Goal: Find specific page/section: Find specific page/section

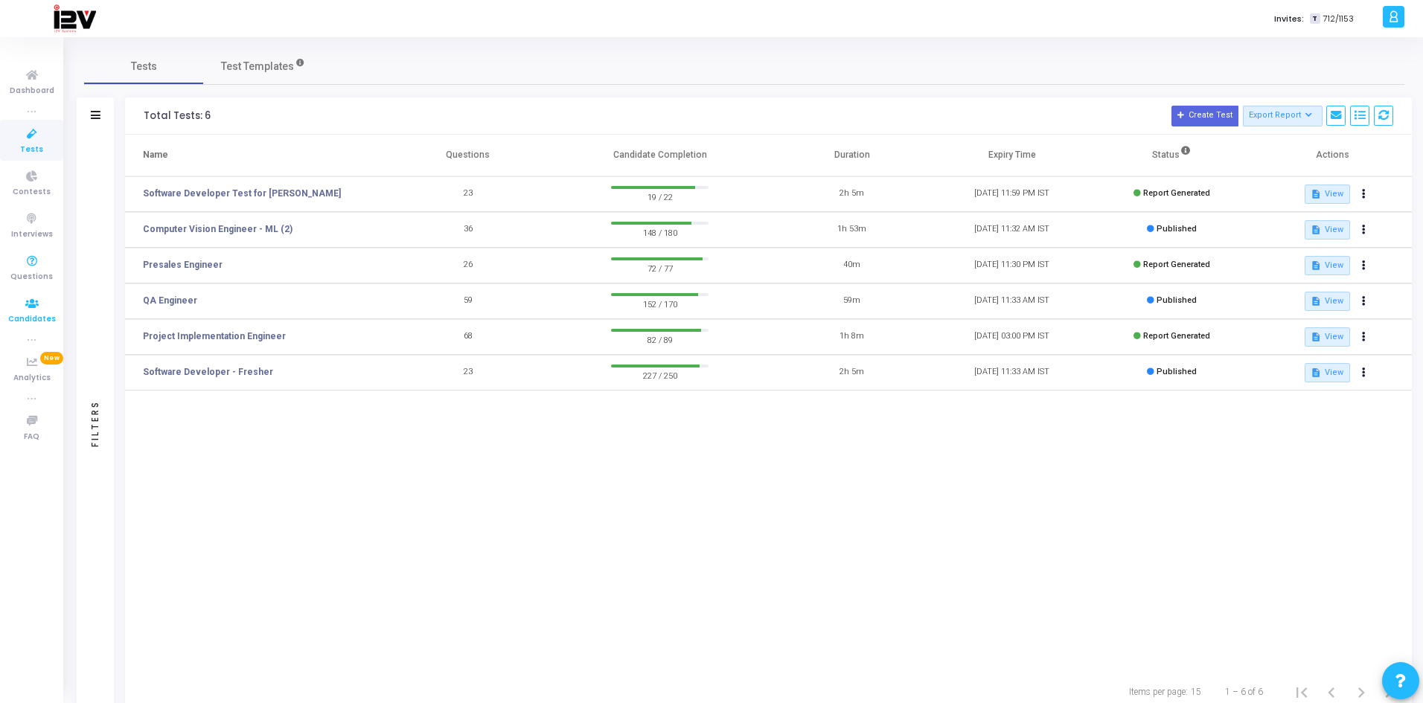
click at [38, 307] on icon at bounding box center [31, 304] width 31 height 19
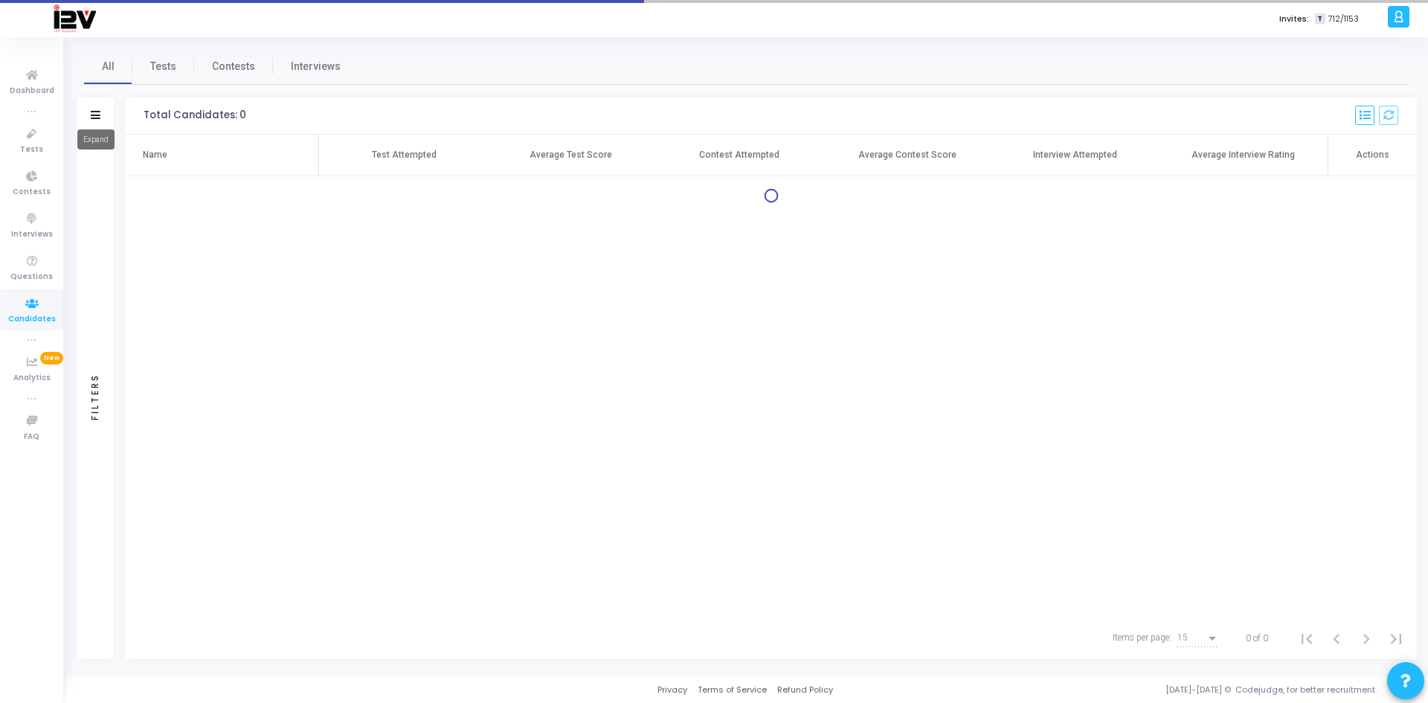
click at [96, 114] on icon at bounding box center [96, 115] width 10 height 8
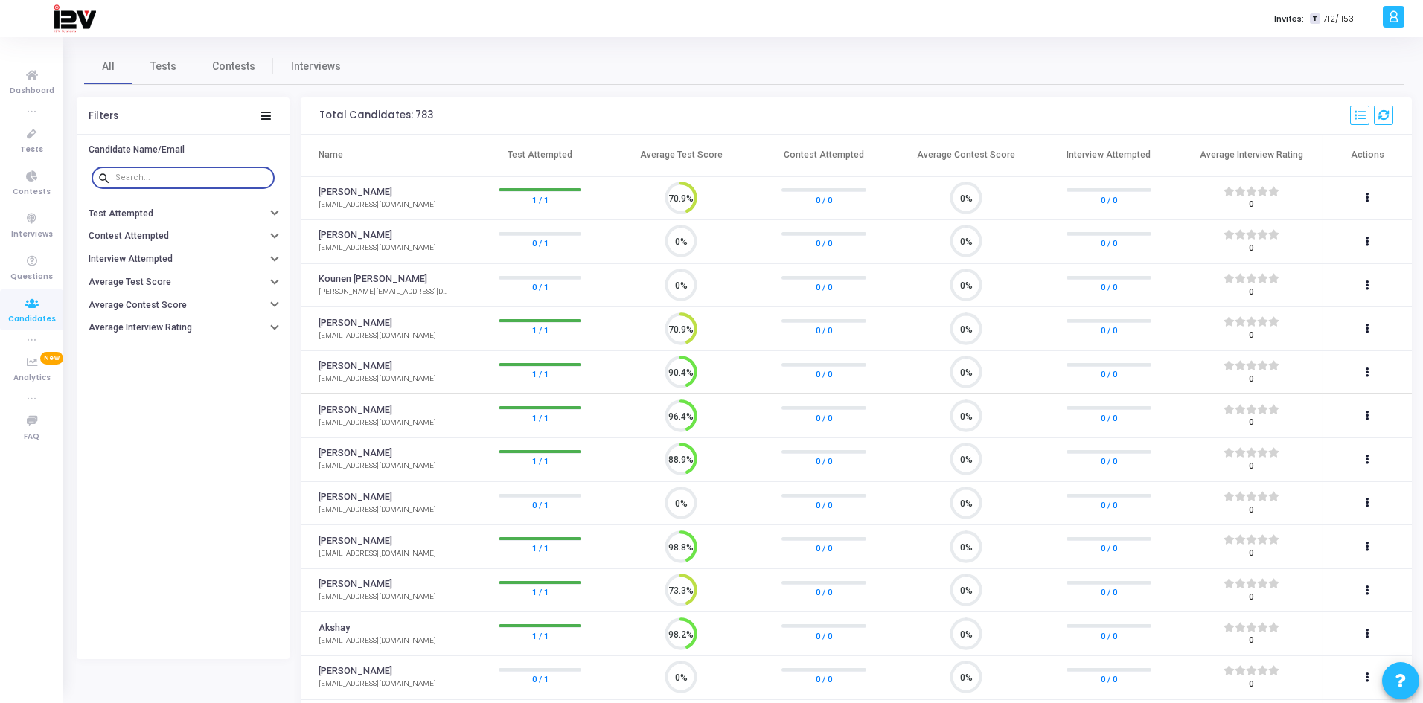
click at [161, 178] on input "text" at bounding box center [191, 177] width 153 height 9
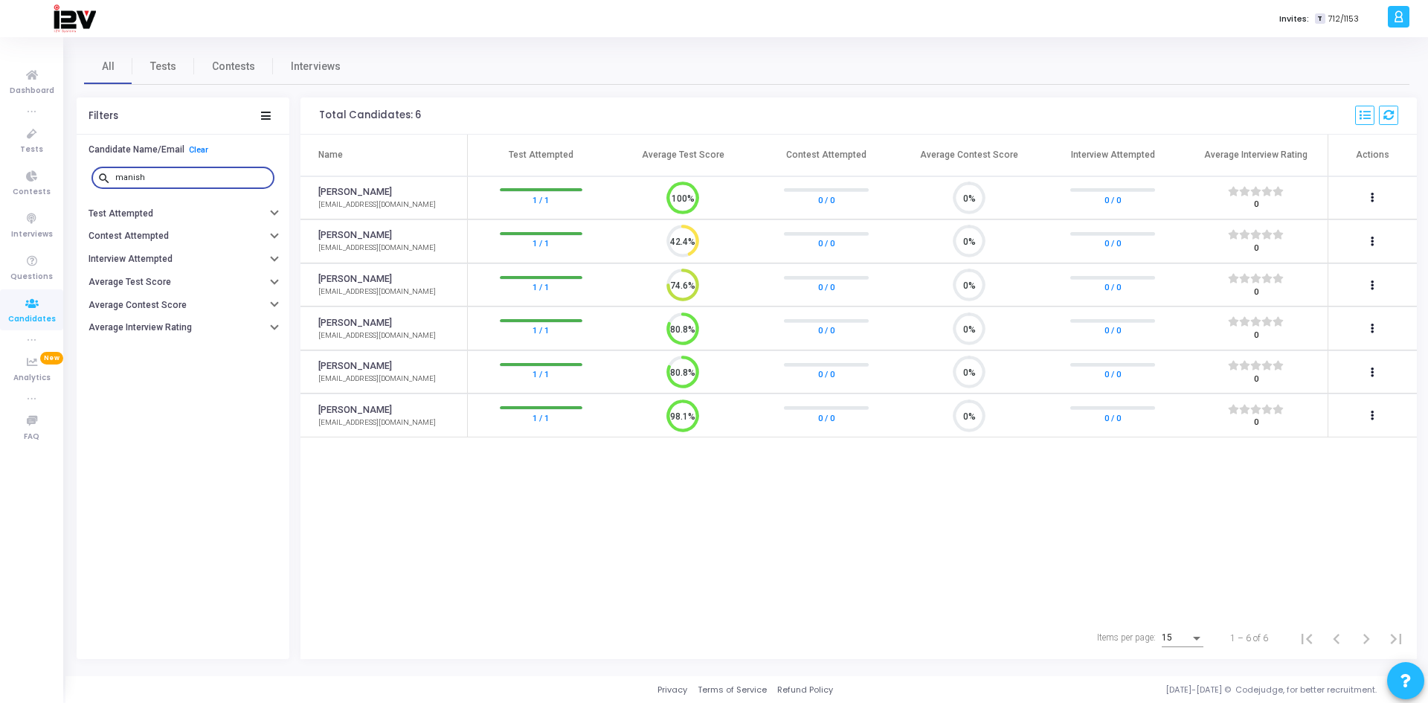
type input "manish"
click at [167, 71] on span "Tests" at bounding box center [163, 67] width 26 height 16
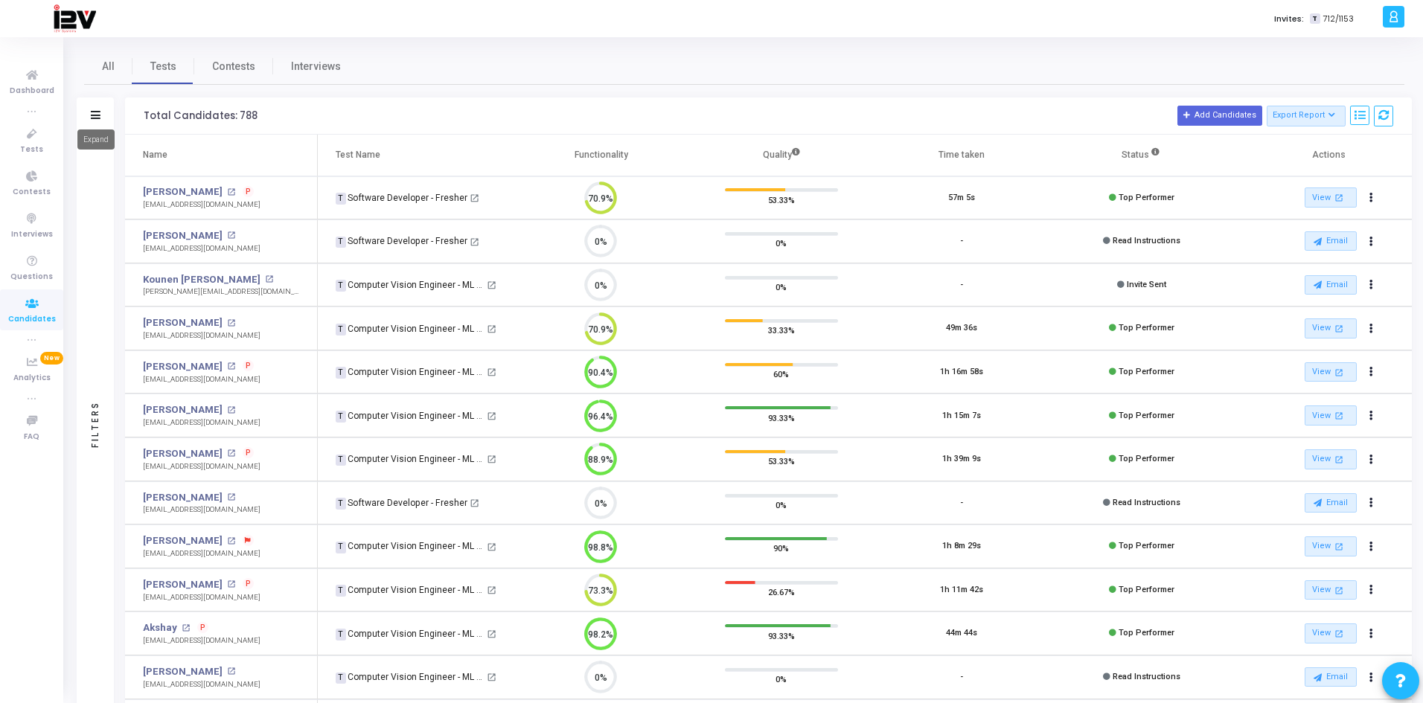
click at [97, 112] on icon at bounding box center [96, 115] width 10 height 8
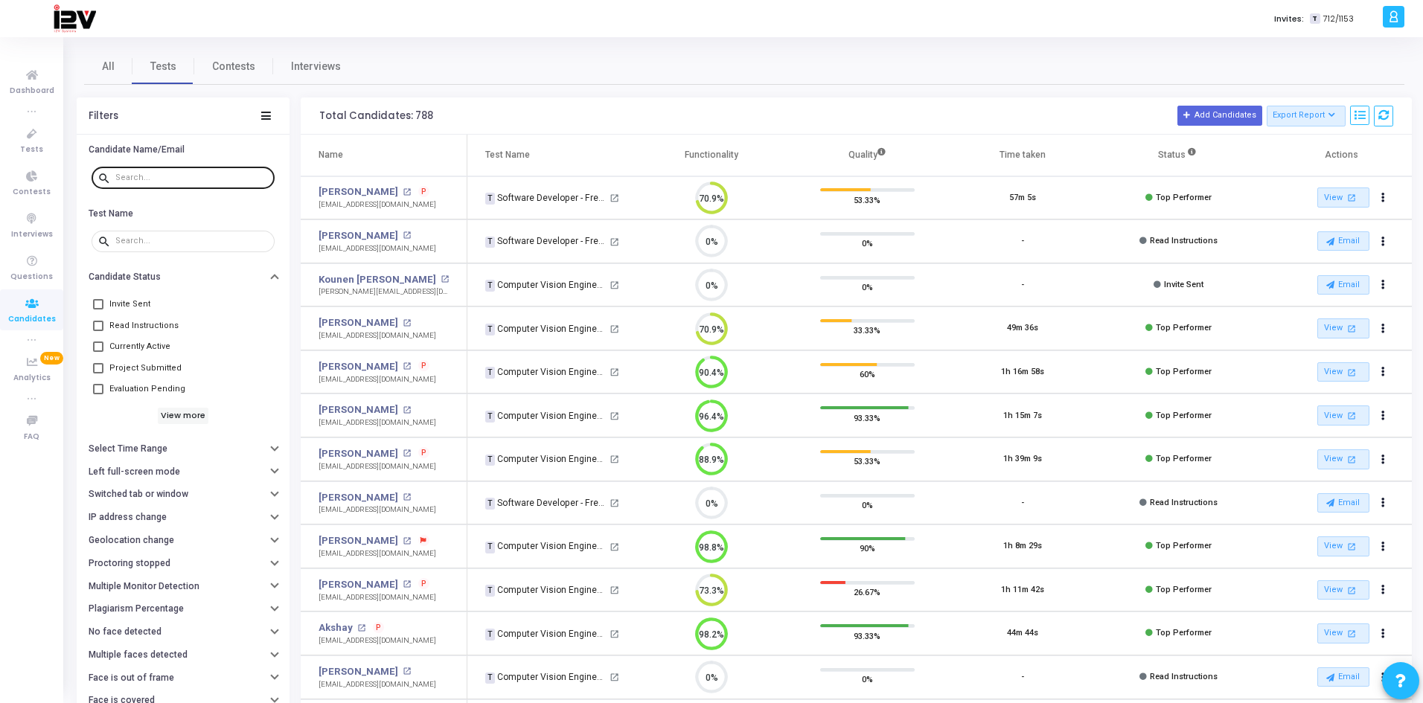
click at [165, 182] on input "text" at bounding box center [191, 177] width 153 height 9
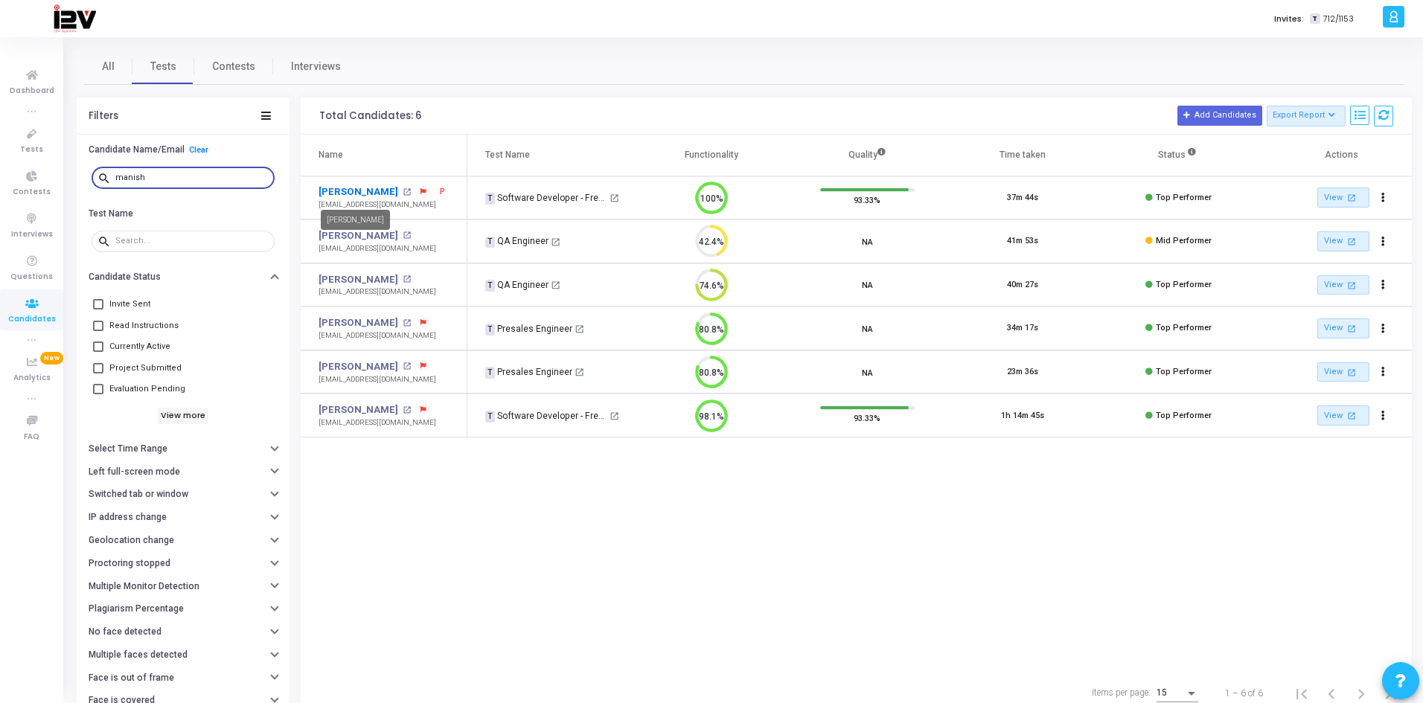
type input "manish"
click at [363, 190] on link "Manish Singh" at bounding box center [358, 192] width 80 height 15
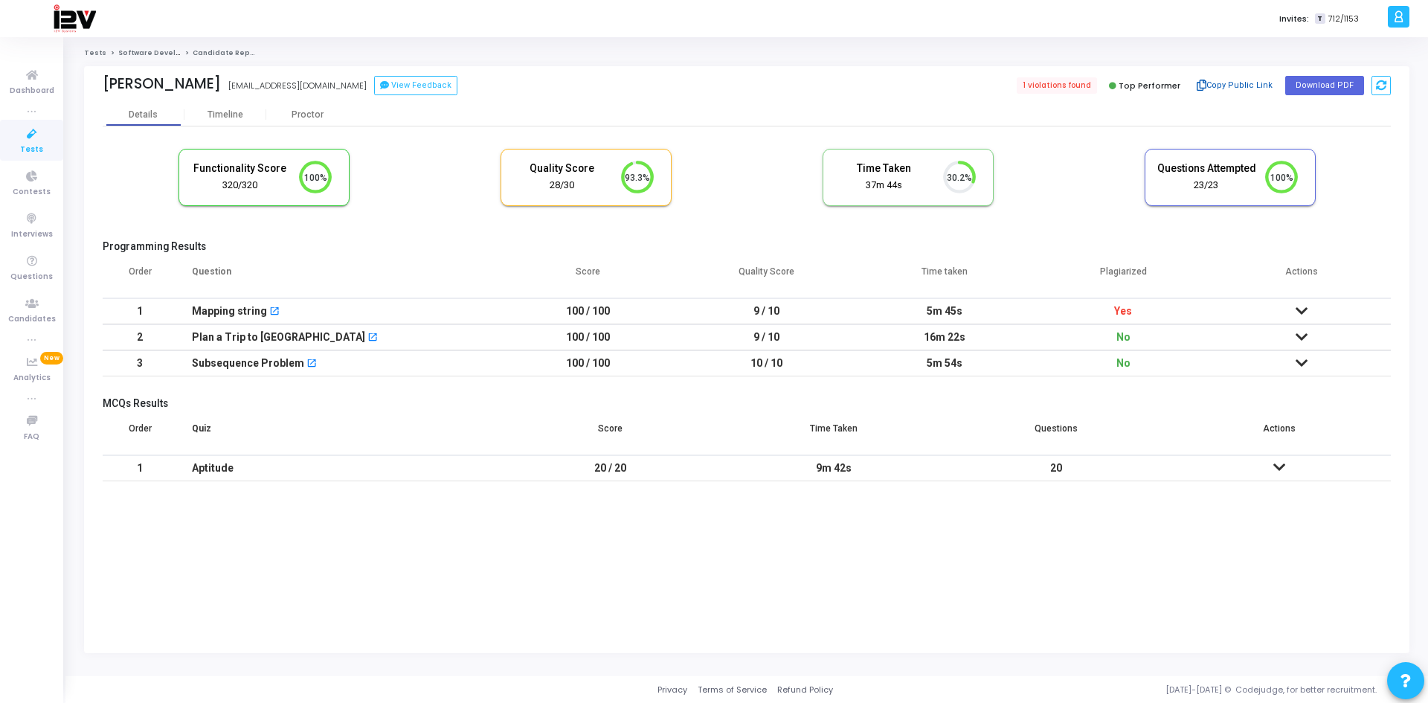
click at [1257, 82] on button "Copy Public Link" at bounding box center [1236, 85] width 86 height 22
click at [33, 310] on icon at bounding box center [31, 304] width 31 height 19
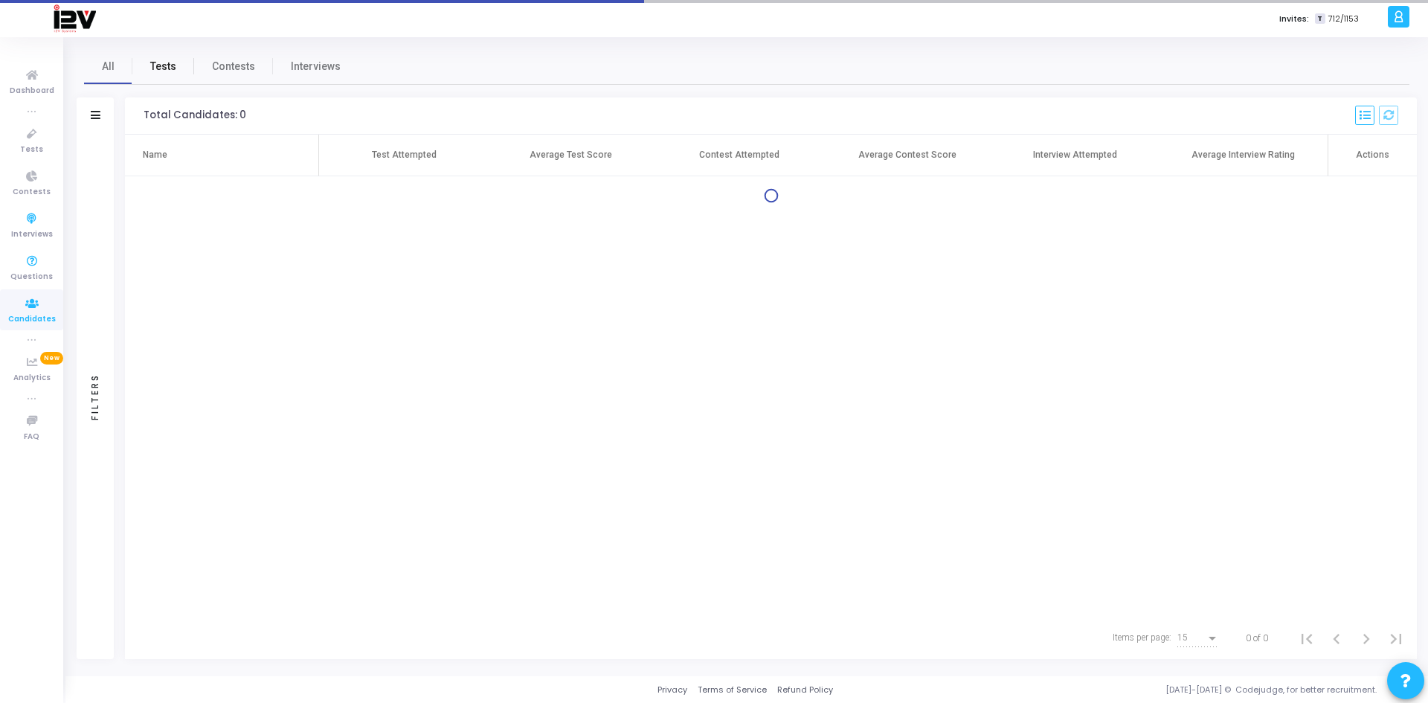
click at [150, 66] on span "Tests" at bounding box center [163, 67] width 26 height 16
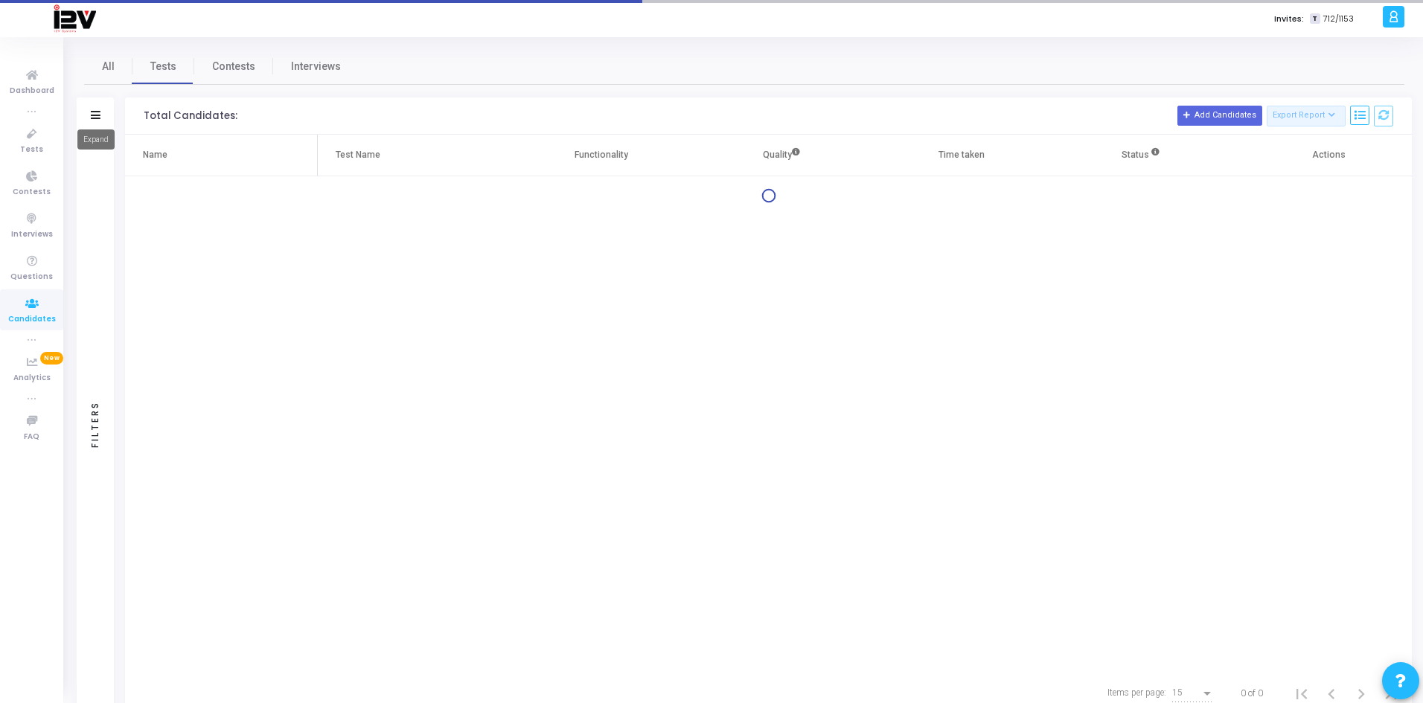
click at [92, 118] on icon at bounding box center [96, 115] width 10 height 8
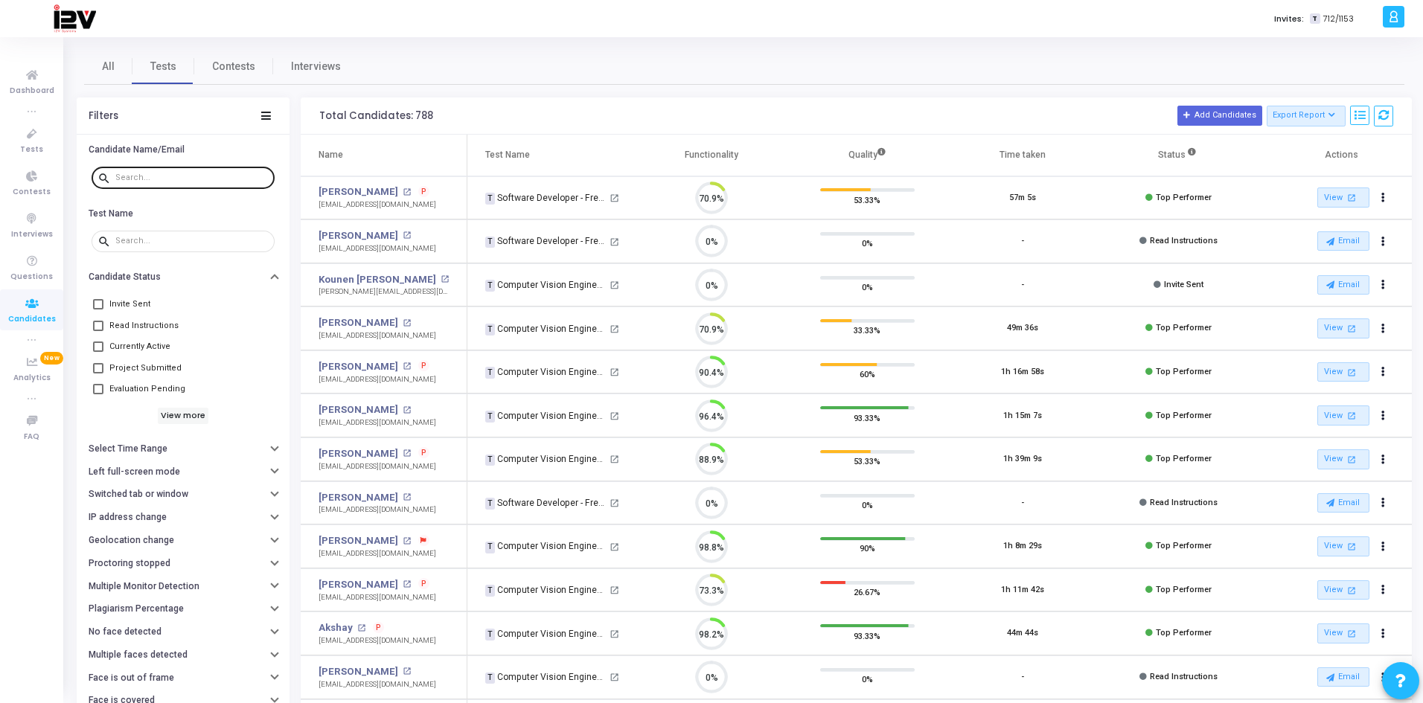
scroll to position [31, 38]
click at [170, 175] on input "text" at bounding box center [191, 177] width 153 height 9
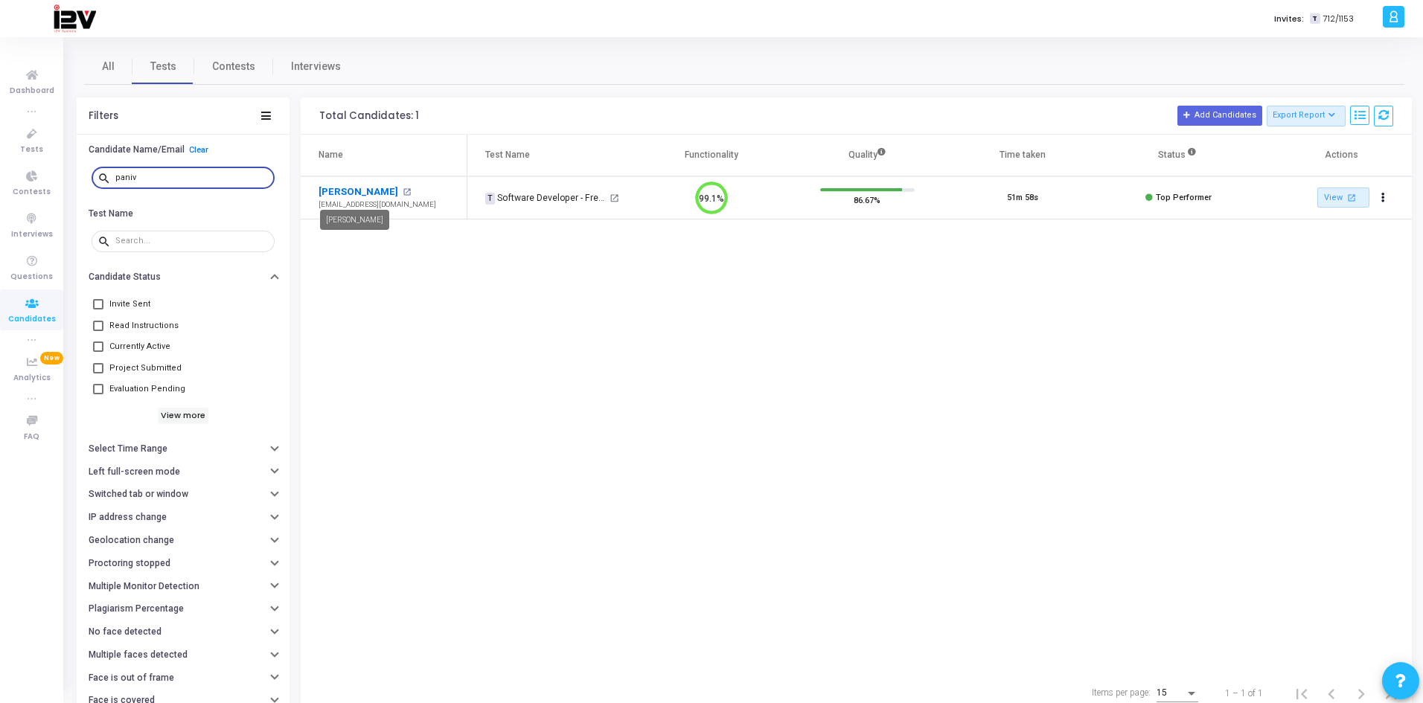
type input "paniv"
click at [364, 188] on link "Paniv Kapoor" at bounding box center [358, 192] width 80 height 15
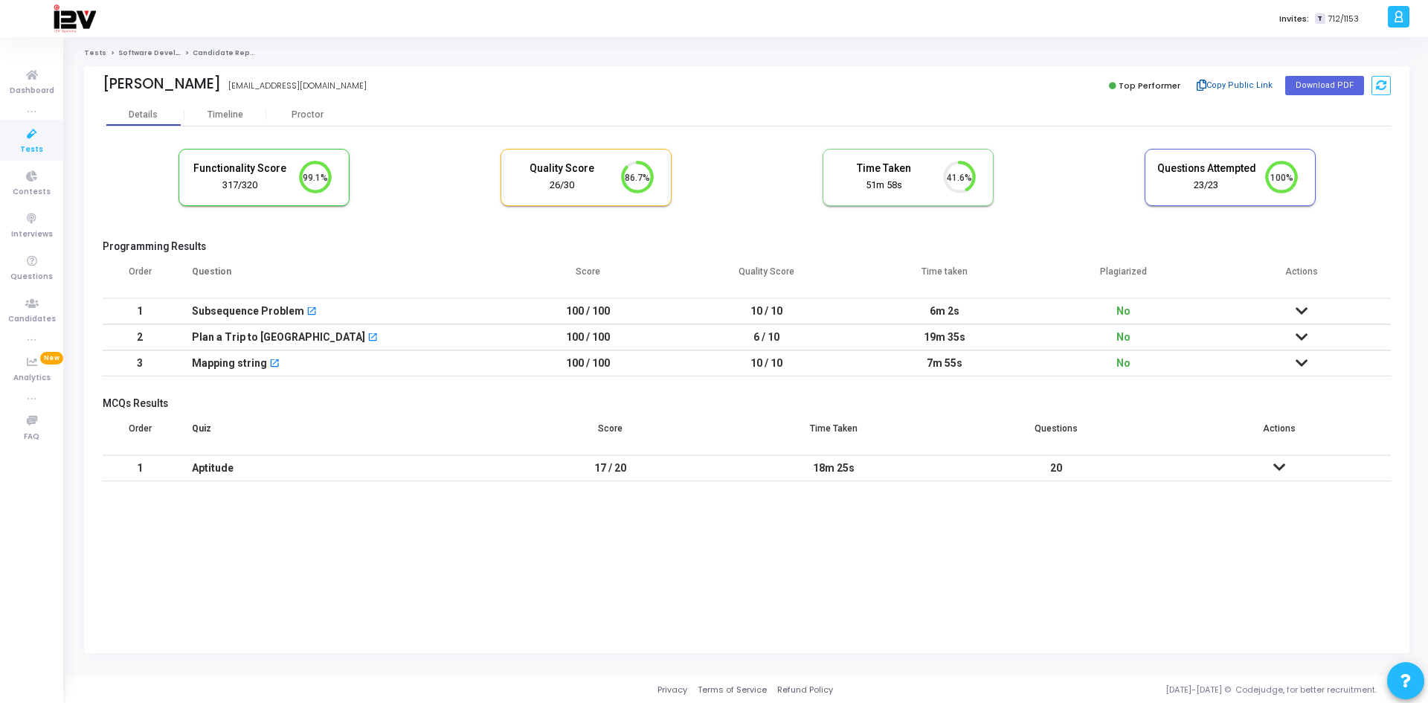
click at [1243, 85] on button "Copy Public Link" at bounding box center [1236, 85] width 86 height 22
click at [34, 307] on icon at bounding box center [31, 304] width 31 height 19
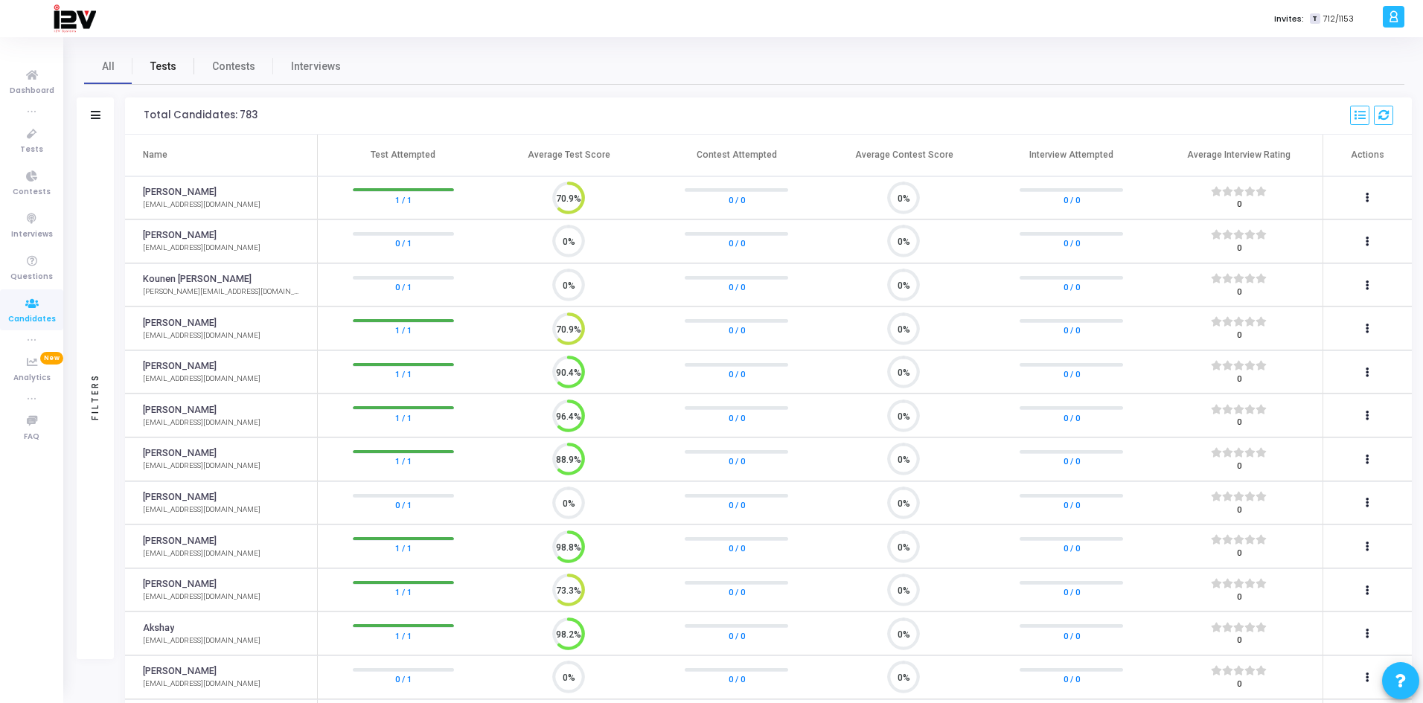
click at [155, 62] on span "Tests" at bounding box center [163, 67] width 26 height 16
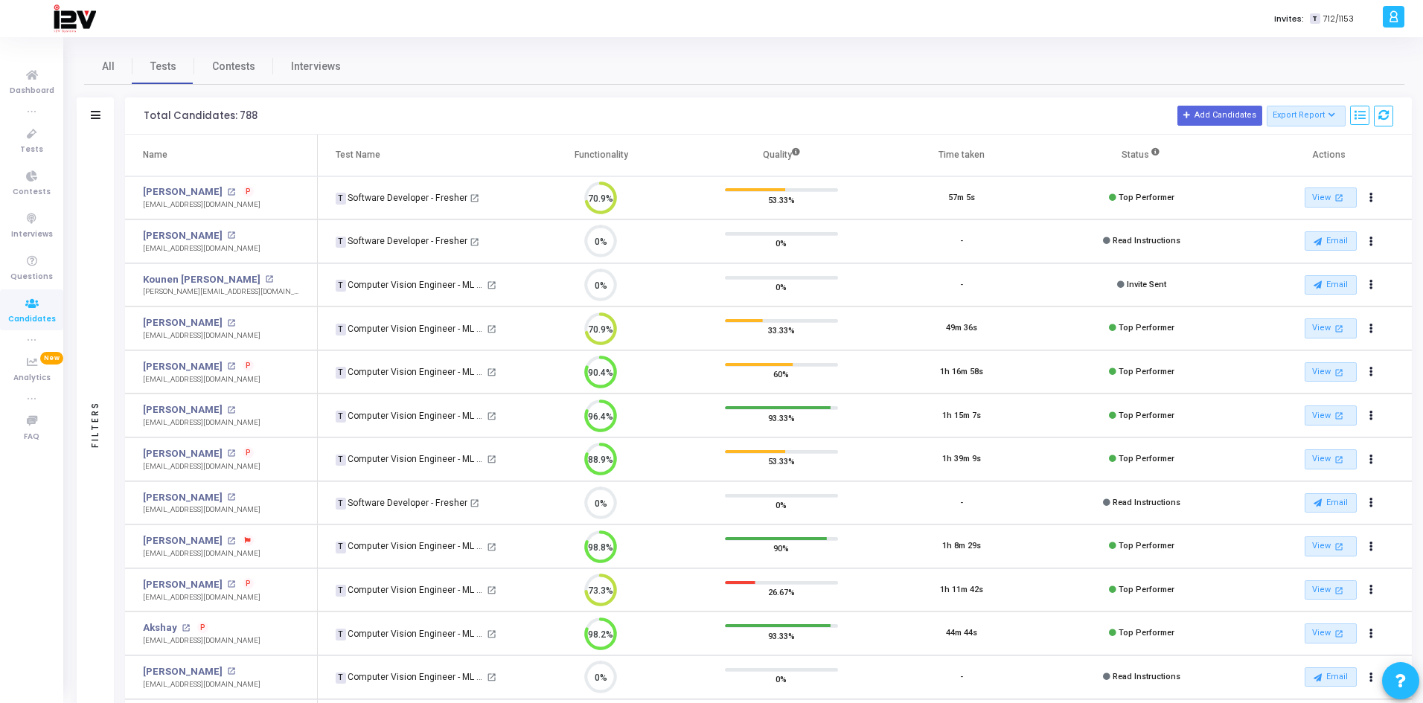
click at [92, 115] on icon at bounding box center [96, 115] width 10 height 8
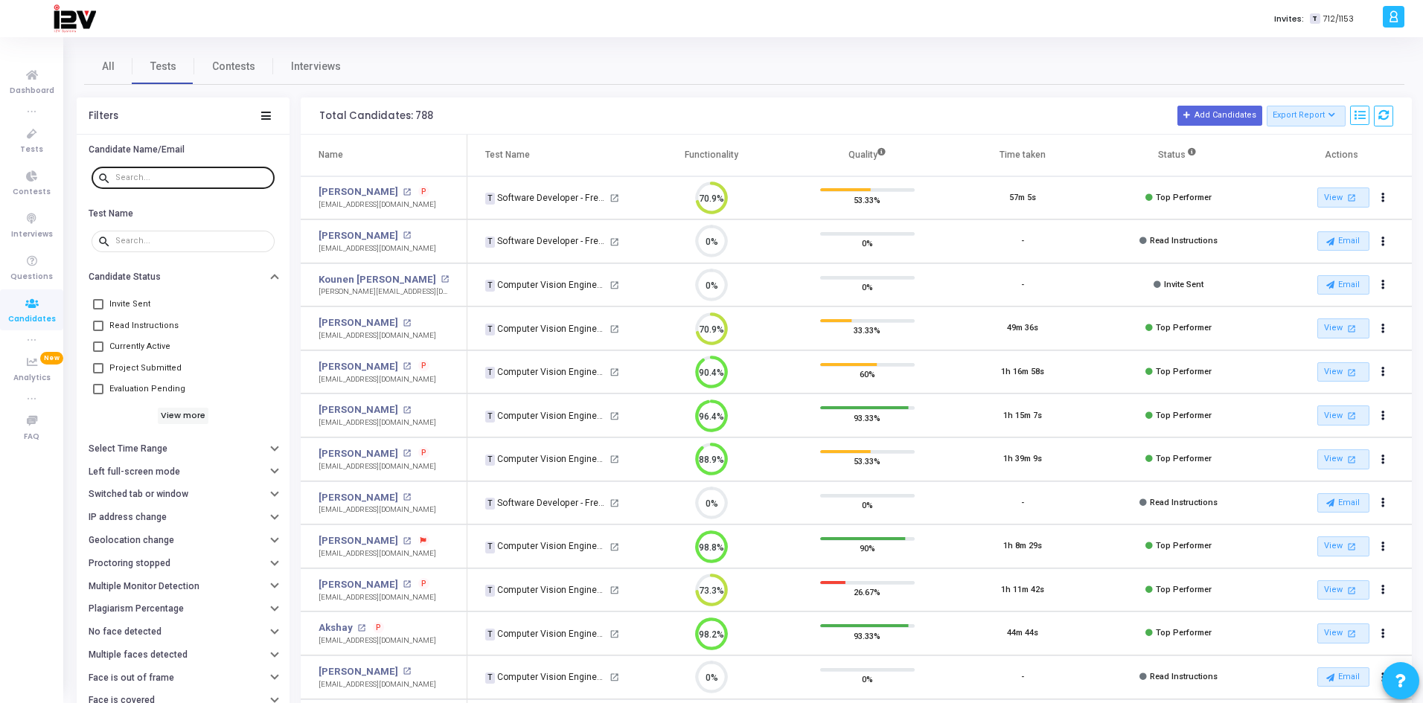
click at [175, 179] on input "text" at bounding box center [191, 177] width 153 height 9
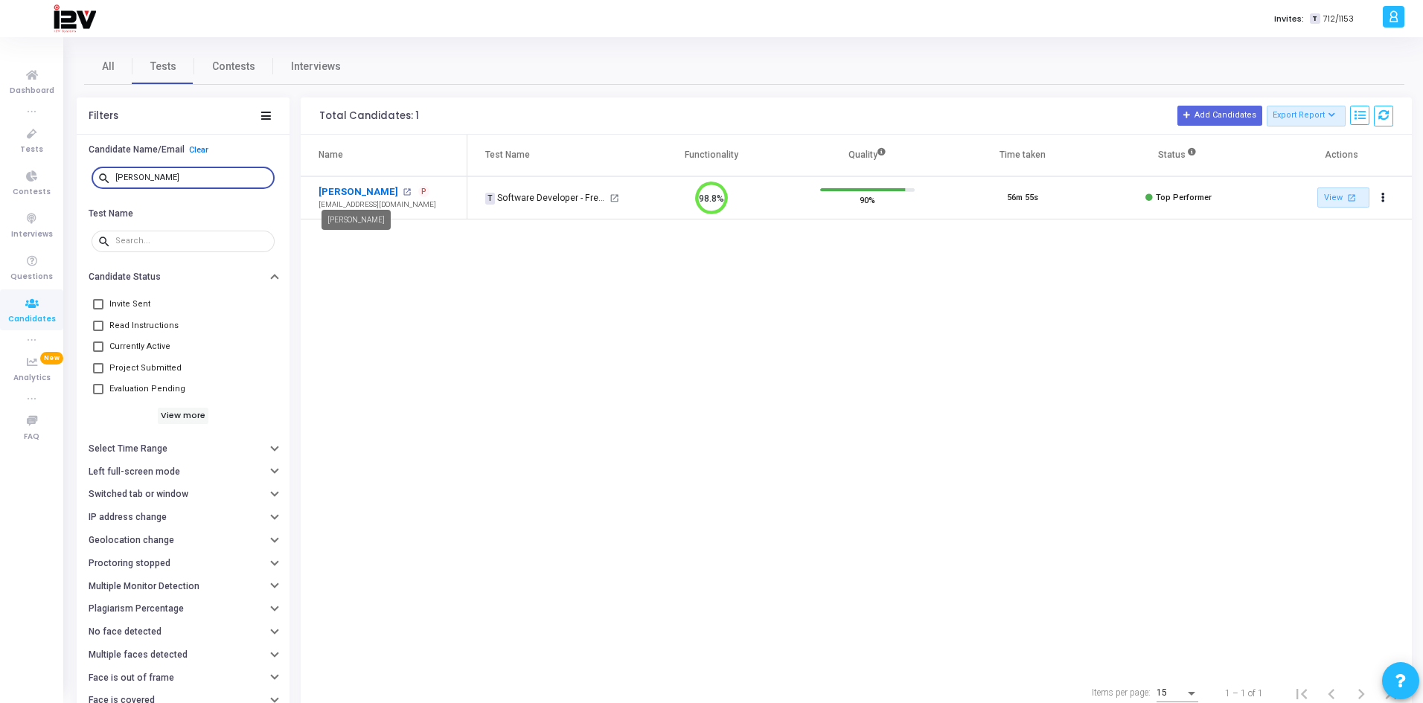
type input "anshul"
click at [354, 193] on link "[PERSON_NAME]" at bounding box center [358, 192] width 80 height 15
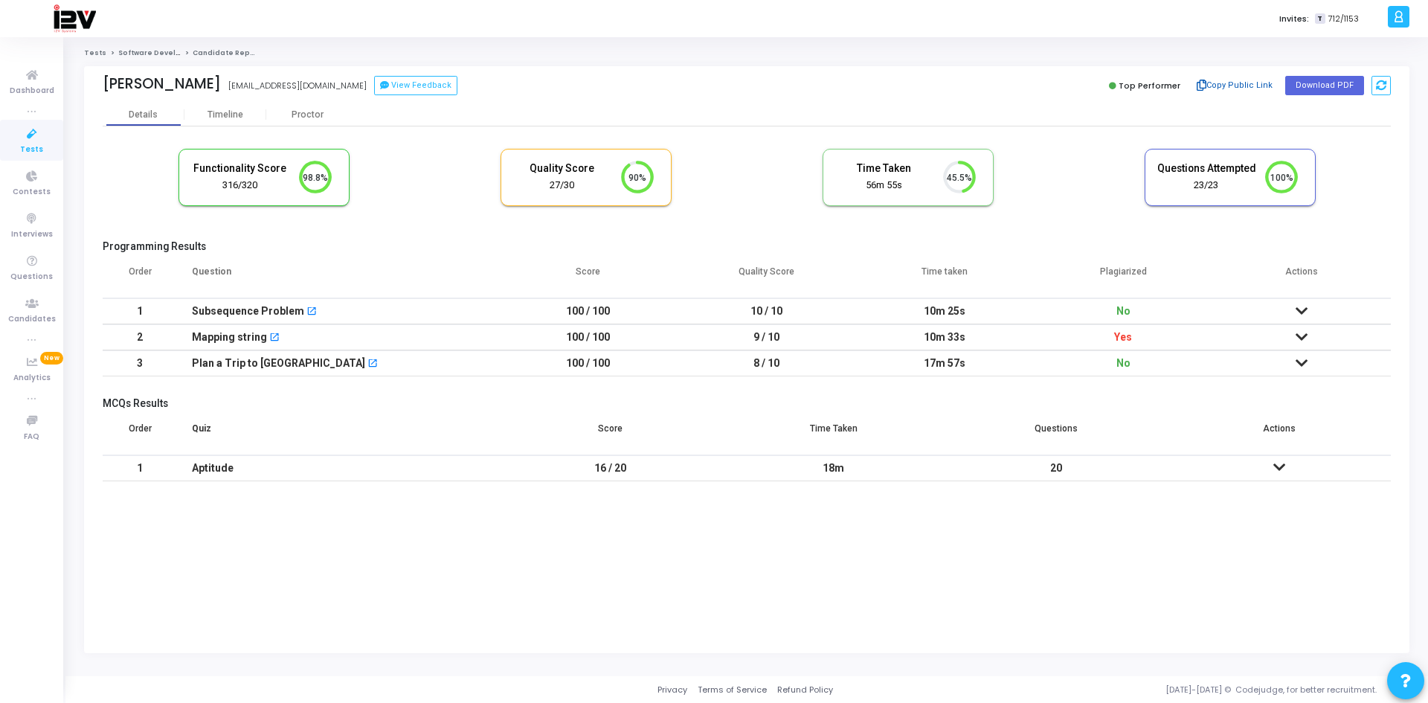
click at [1237, 83] on button "Copy Public Link" at bounding box center [1236, 85] width 86 height 22
click at [35, 307] on icon at bounding box center [31, 304] width 31 height 19
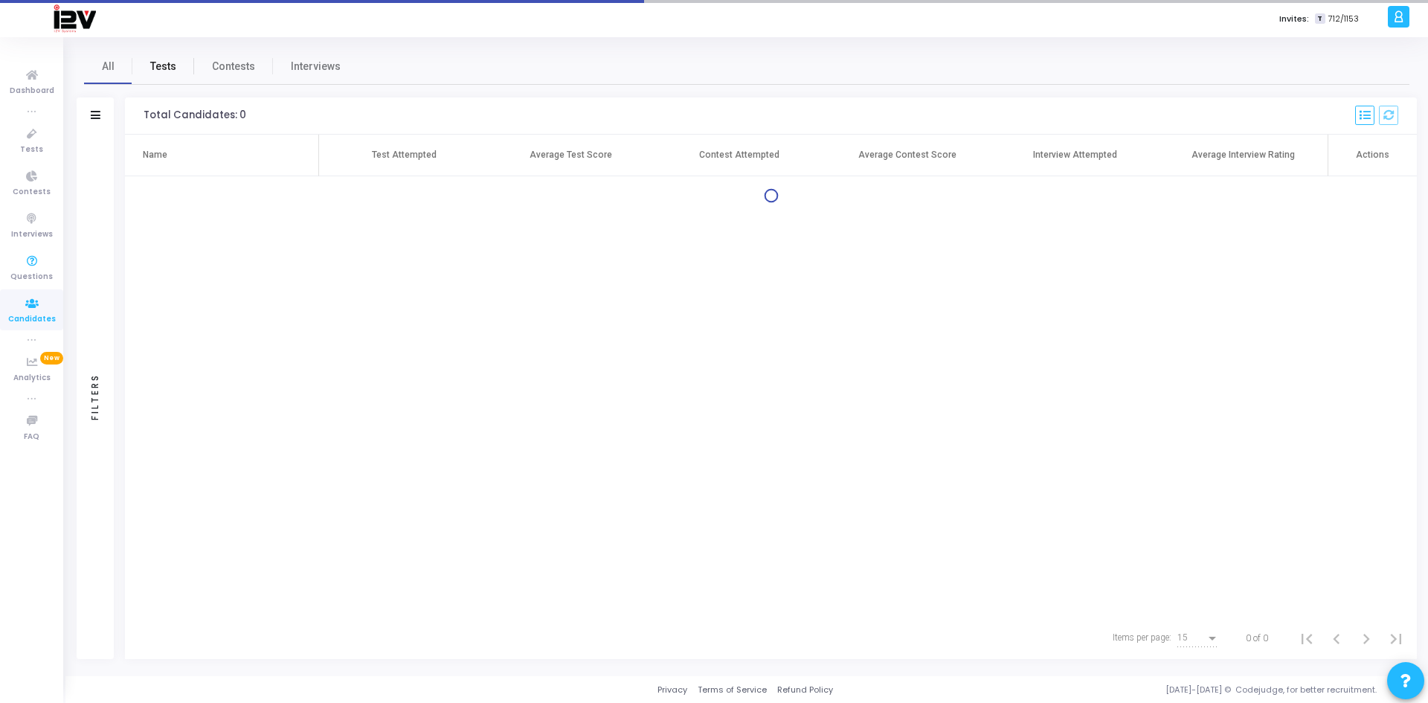
click at [161, 64] on span "Tests" at bounding box center [163, 67] width 26 height 16
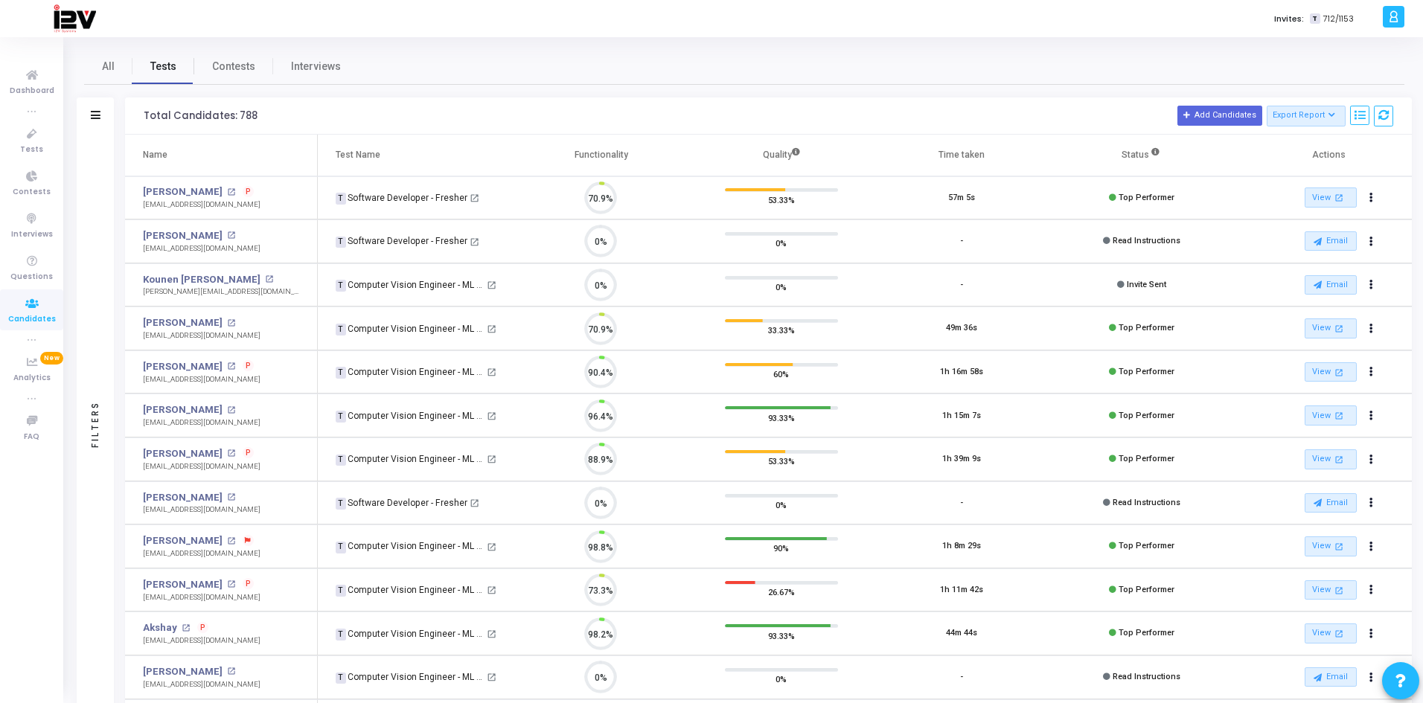
scroll to position [31, 38]
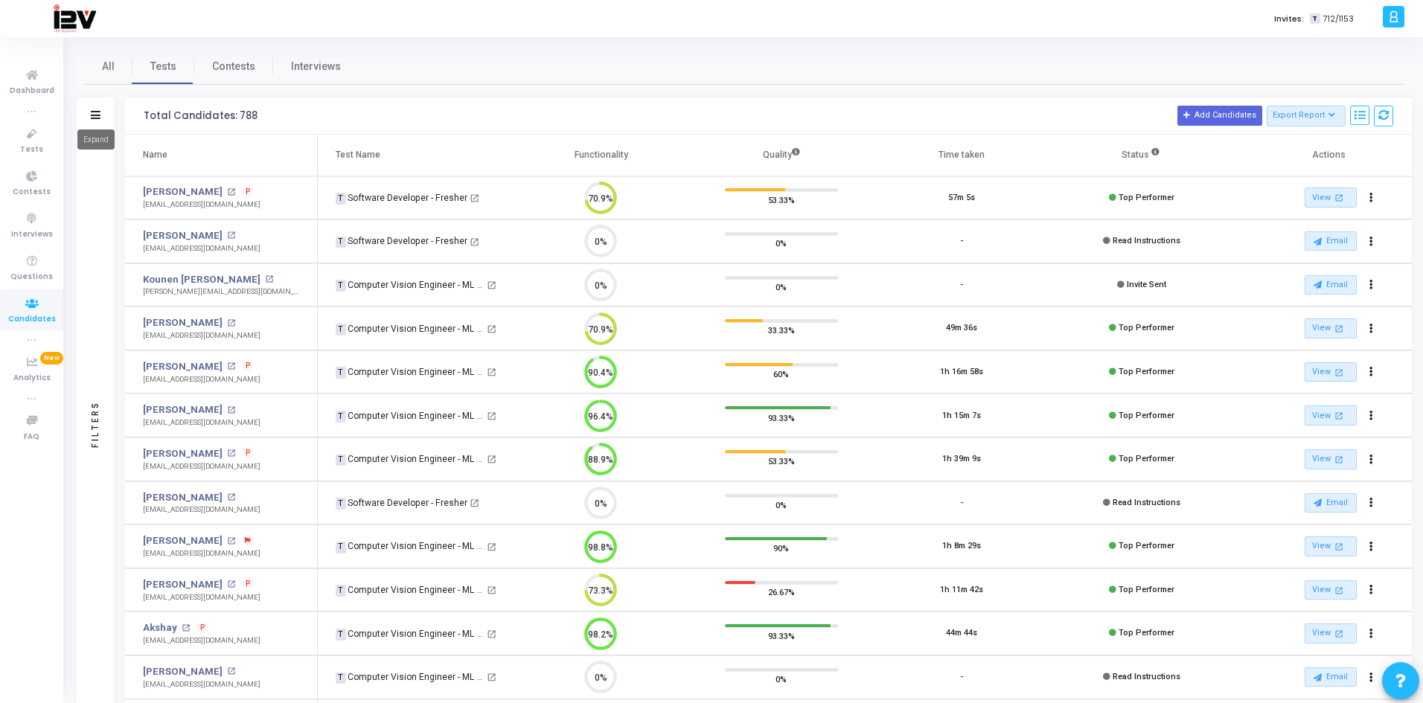
click at [99, 111] on icon at bounding box center [96, 115] width 10 height 8
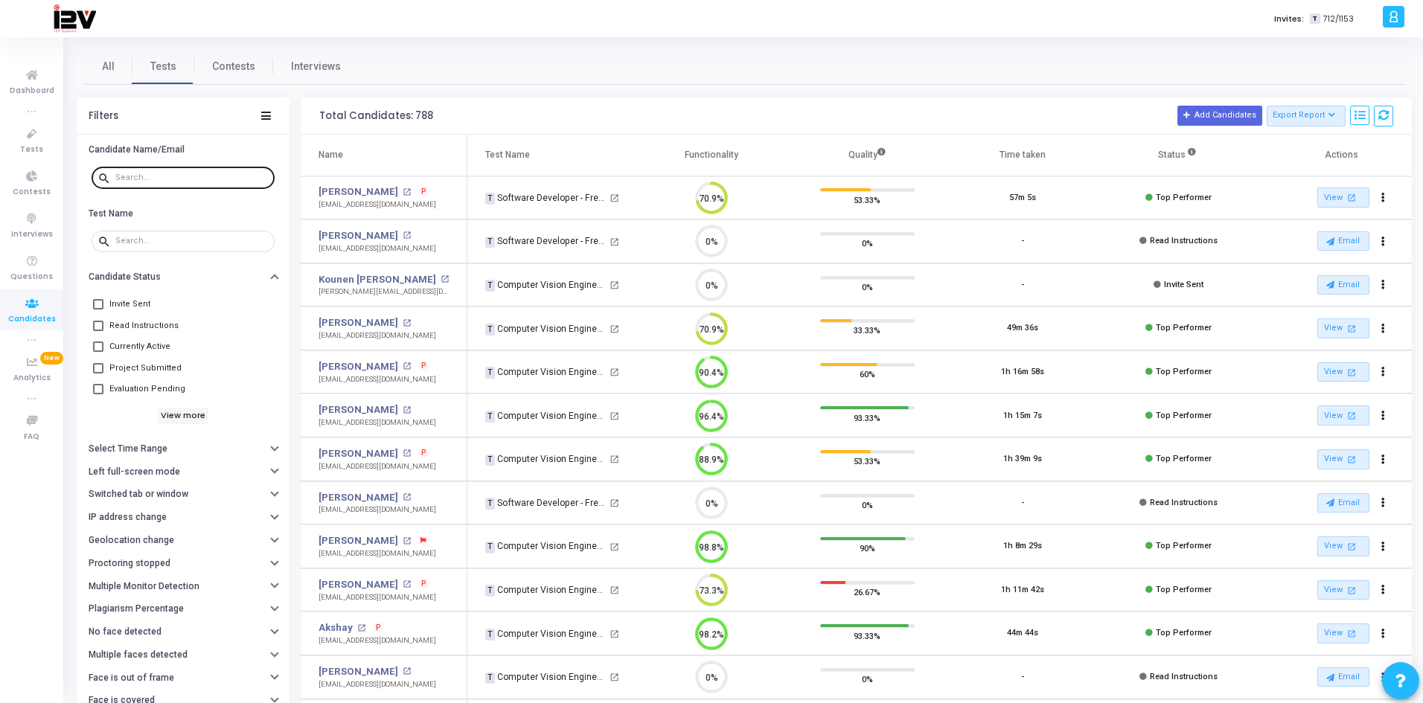
click at [170, 168] on div at bounding box center [191, 177] width 153 height 24
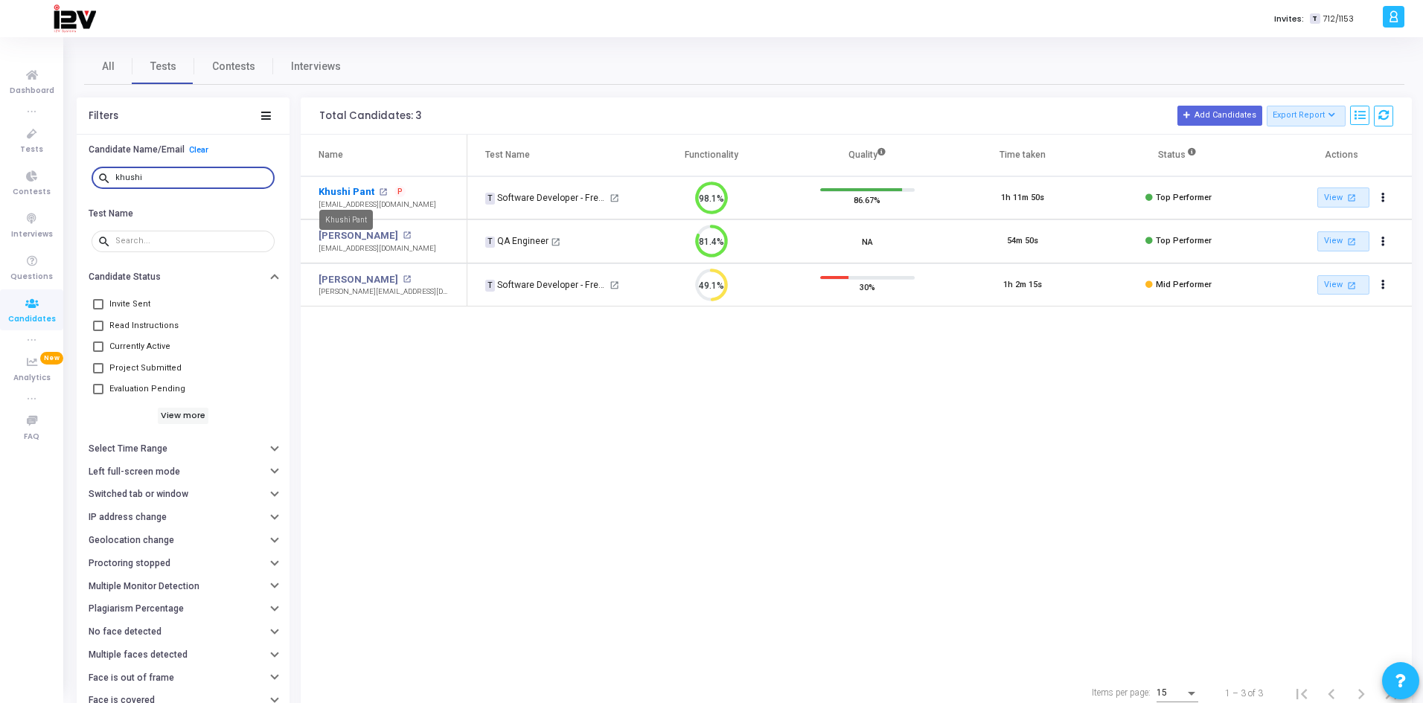
type input "khushi"
click at [349, 193] on link "Khushi Pant" at bounding box center [346, 192] width 56 height 15
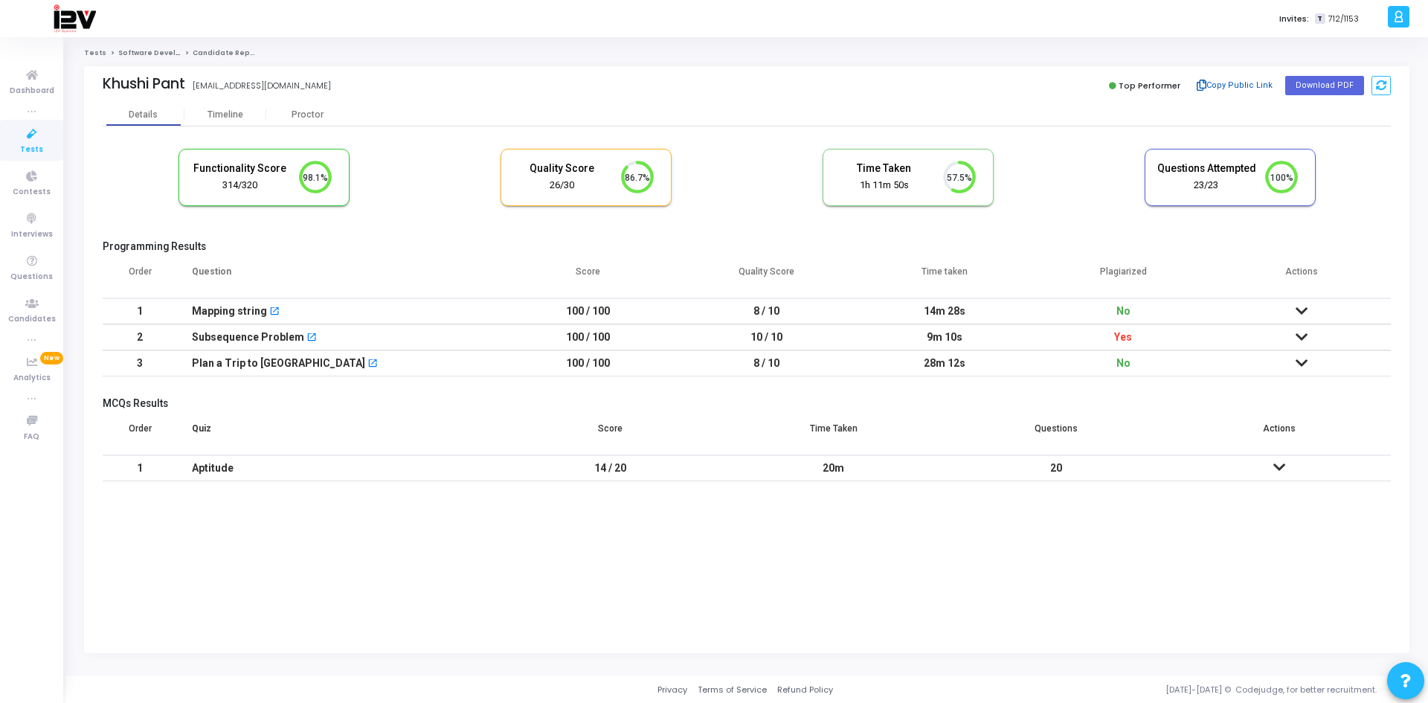
click at [1230, 81] on button "Copy Public Link" at bounding box center [1236, 85] width 86 height 22
drag, startPoint x: 29, startPoint y: 315, endPoint x: 39, endPoint y: 303, distance: 15.3
click at [29, 315] on span "Candidates" at bounding box center [32, 319] width 48 height 13
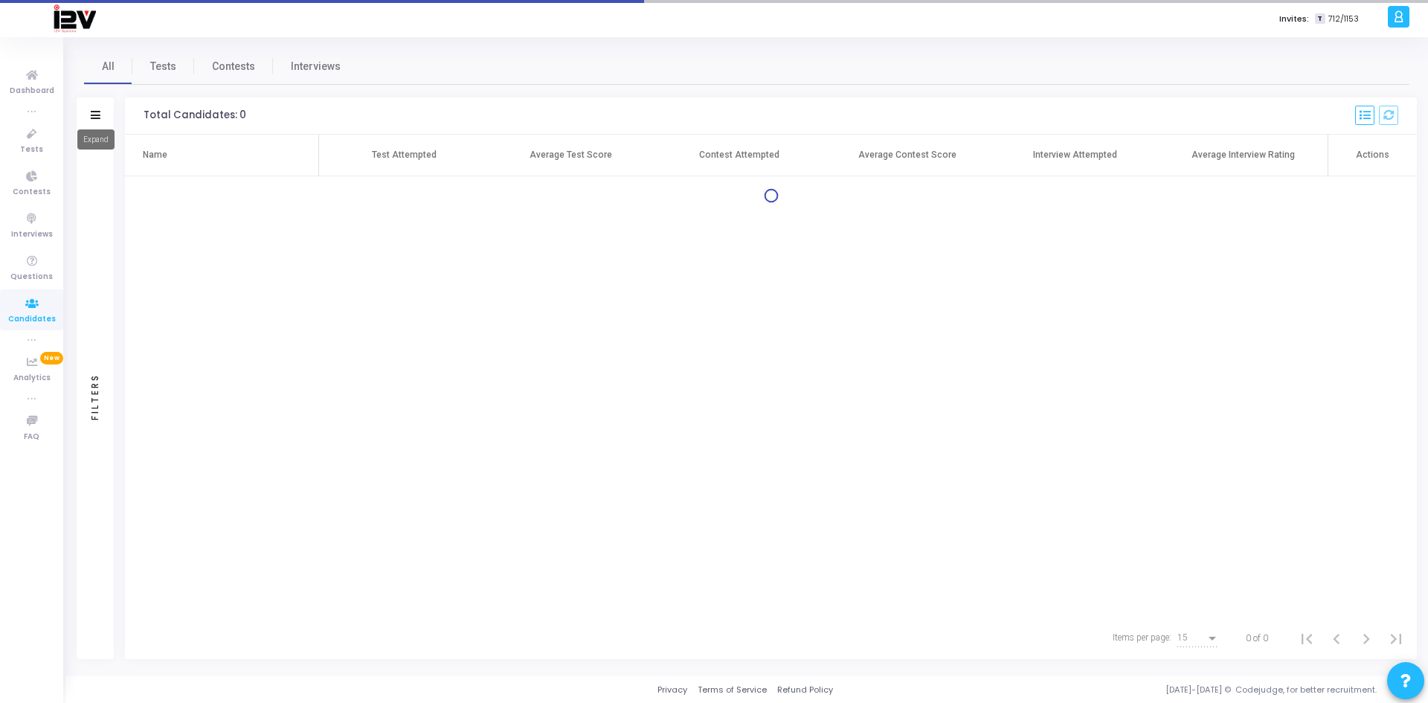
click at [96, 111] on icon at bounding box center [96, 115] width 10 height 8
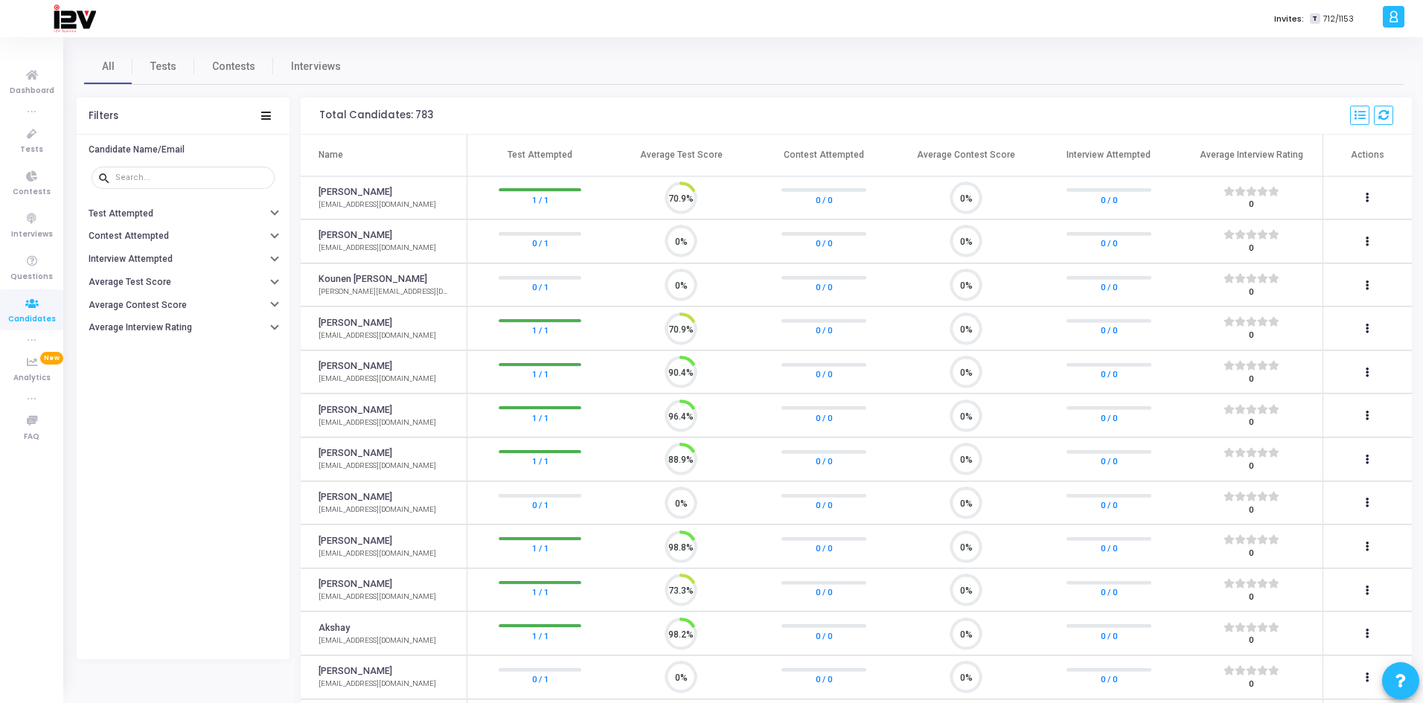
scroll to position [31, 38]
click at [165, 179] on input "text" at bounding box center [191, 177] width 153 height 9
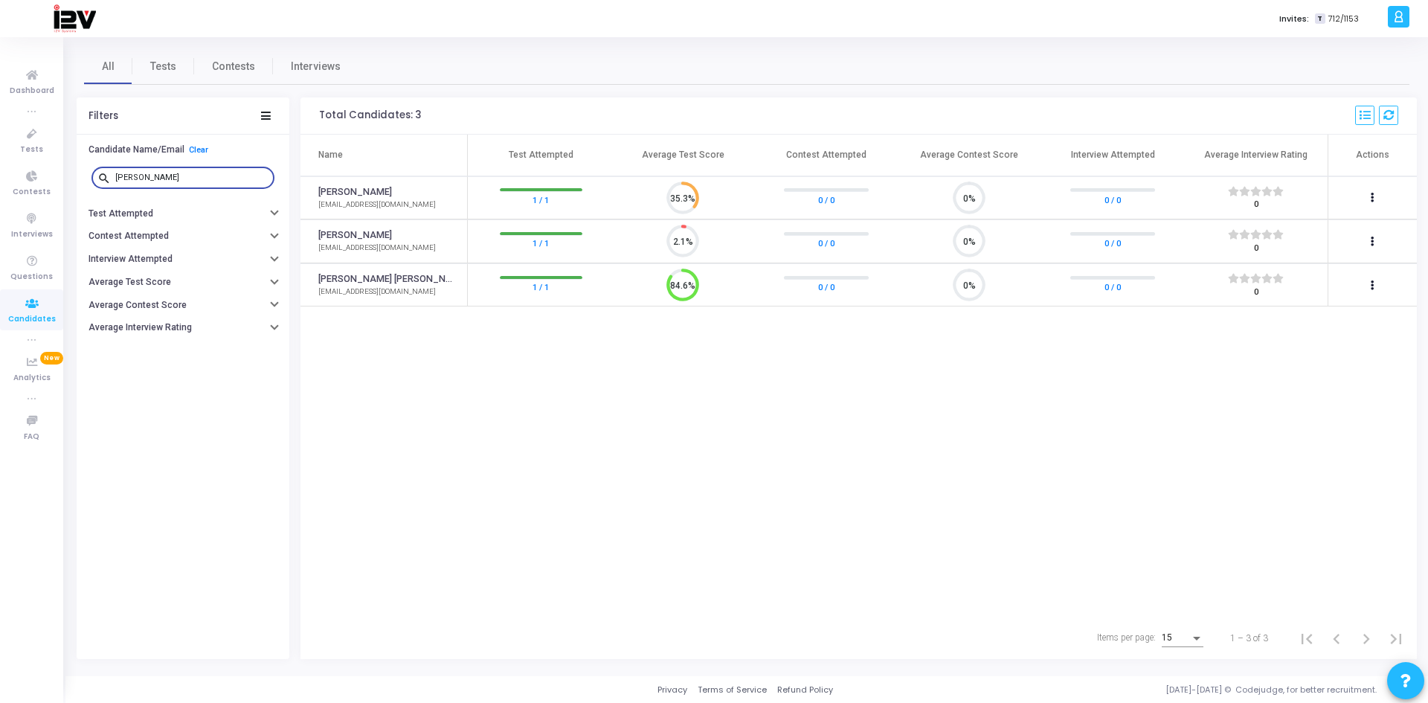
type input "mayank"
drag, startPoint x: 158, startPoint y: 176, endPoint x: 45, endPoint y: 160, distance: 113.5
click at [45, 160] on div "Dashboard true Tests Contests Interviews Questions Candidates true Analytics Ne…" at bounding box center [714, 351] width 1428 height 703
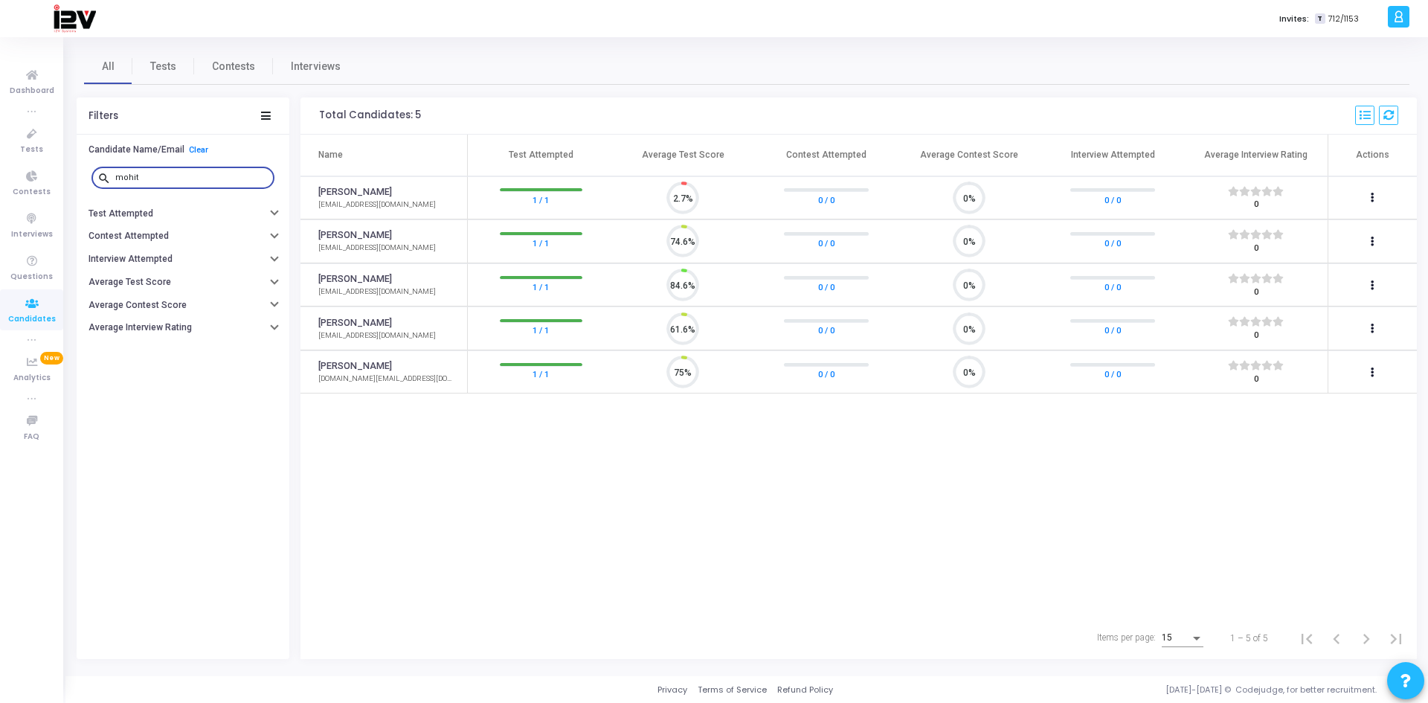
scroll to position [31, 38]
type input "mohit"
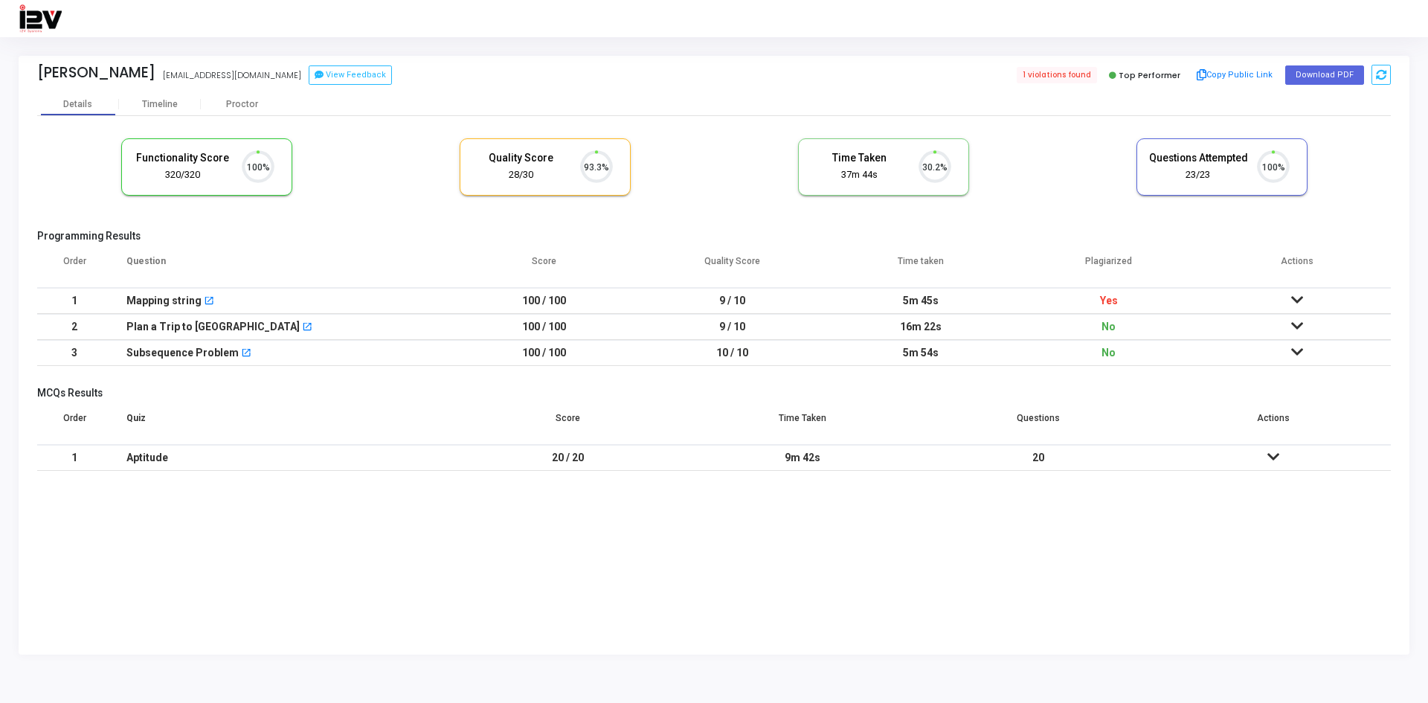
scroll to position [31, 38]
